Goal: Check status: Check status

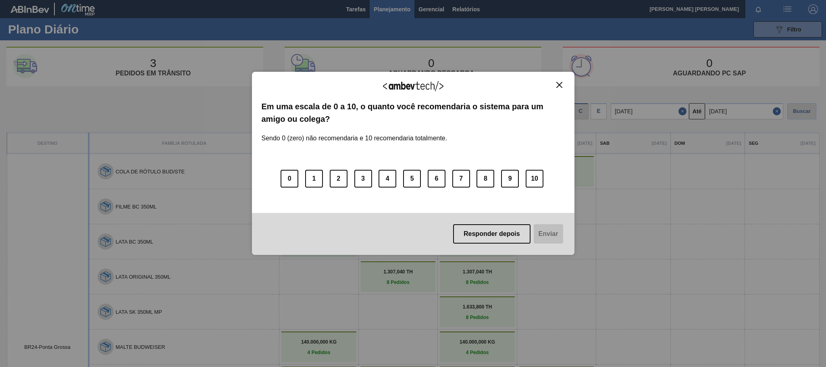
click at [559, 82] on img "Close" at bounding box center [559, 85] width 6 height 6
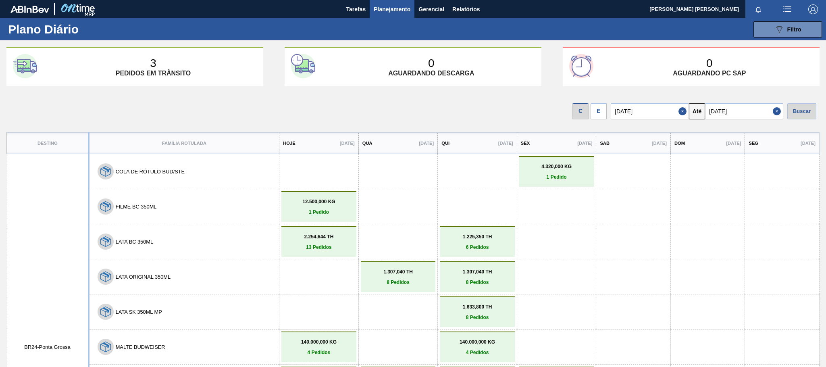
click at [774, 111] on button "Close" at bounding box center [778, 111] width 10 height 16
click at [764, 112] on input "text" at bounding box center [744, 111] width 78 height 16
click at [788, 182] on div "20" at bounding box center [793, 182] width 11 height 11
type input "[DATE]"
click at [794, 108] on div "Buscar" at bounding box center [801, 111] width 29 height 16
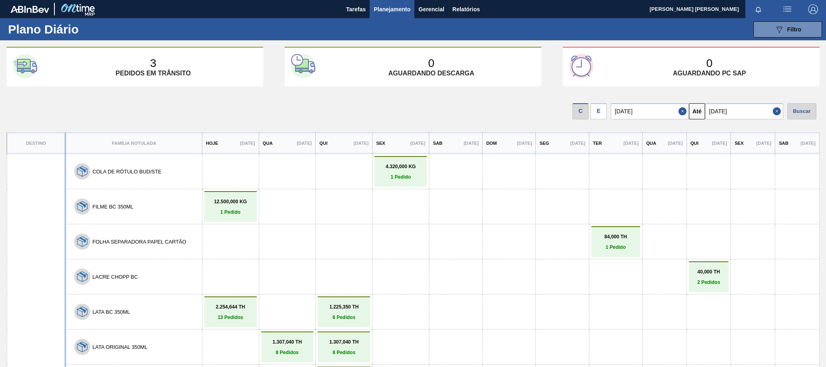
click at [623, 145] on p "[DATE]" at bounding box center [630, 143] width 15 height 5
click at [646, 116] on input "[DATE]" at bounding box center [650, 111] width 78 height 16
click at [593, 143] on p "Ter" at bounding box center [597, 143] width 9 height 5
click at [623, 143] on p "[DATE]" at bounding box center [630, 143] width 15 height 5
click at [235, 139] on div "Hoje [DATE]" at bounding box center [231, 143] width 56 height 20
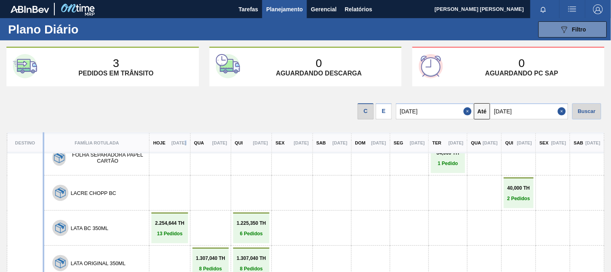
scroll to position [45, 0]
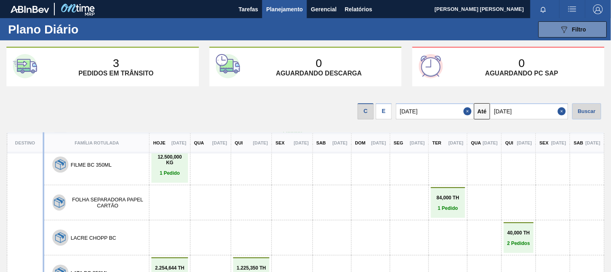
click at [436, 93] on div "C E [DATE] Até [DATE] Buscar" at bounding box center [305, 109] width 611 height 33
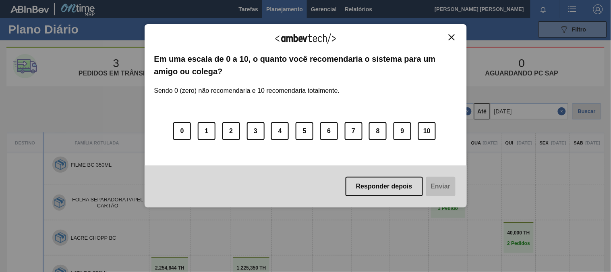
click at [448, 44] on div "Agradecemos seu feedback!" at bounding box center [305, 43] width 303 height 19
click at [453, 37] on img "Close" at bounding box center [452, 37] width 6 height 6
